Goal: Check status

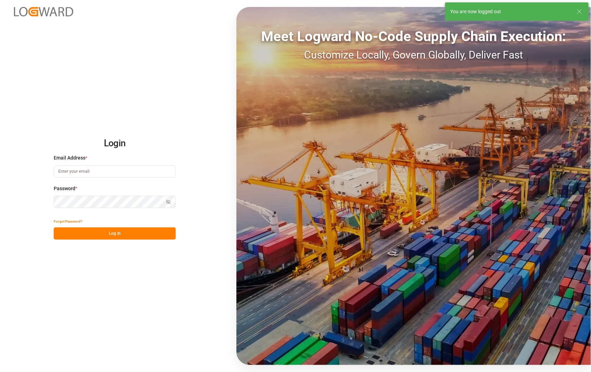
type input "[PERSON_NAME][EMAIL_ADDRESS][DOMAIN_NAME]"
click at [112, 236] on button "Log In" at bounding box center [115, 234] width 122 height 12
